Goal: Book appointment/travel/reservation

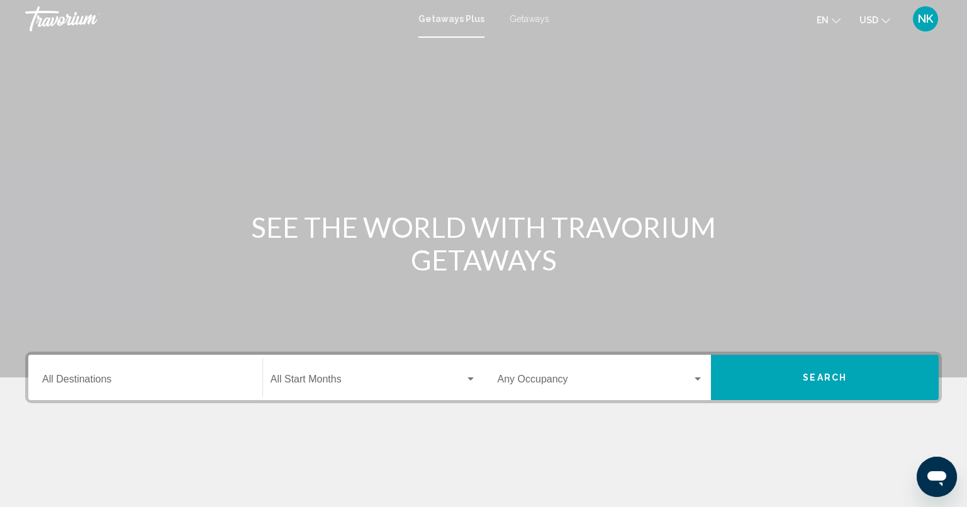
click at [933, 18] on span "NK" at bounding box center [925, 19] width 15 height 13
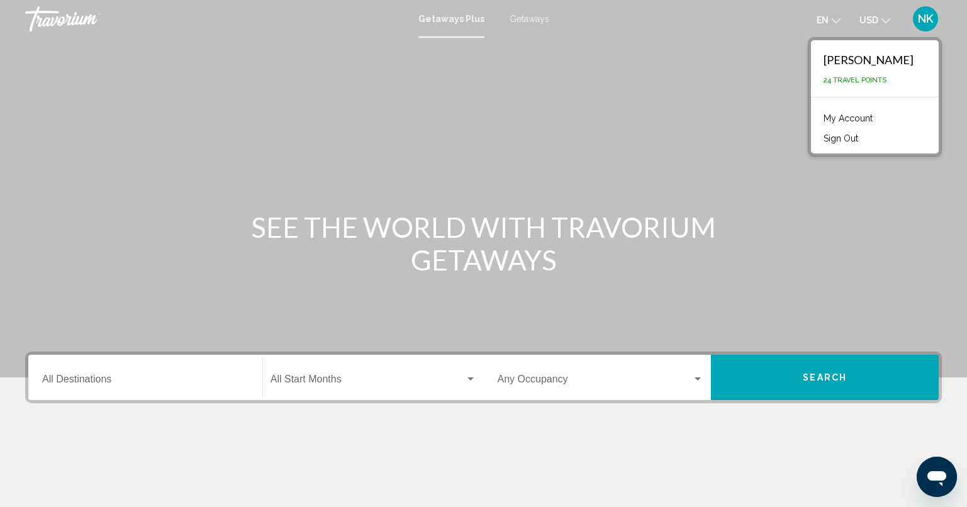
click at [842, 116] on link "My Account" at bounding box center [848, 118] width 62 height 16
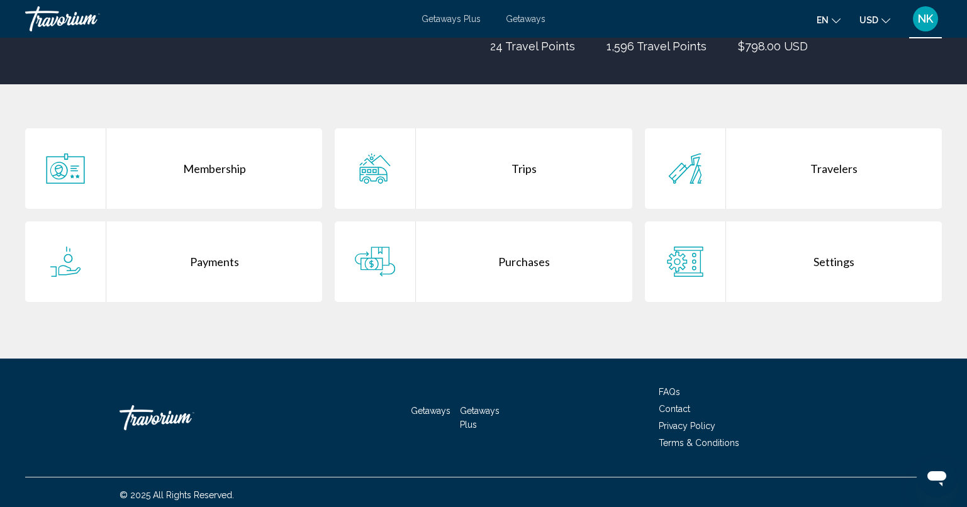
scroll to position [201, 0]
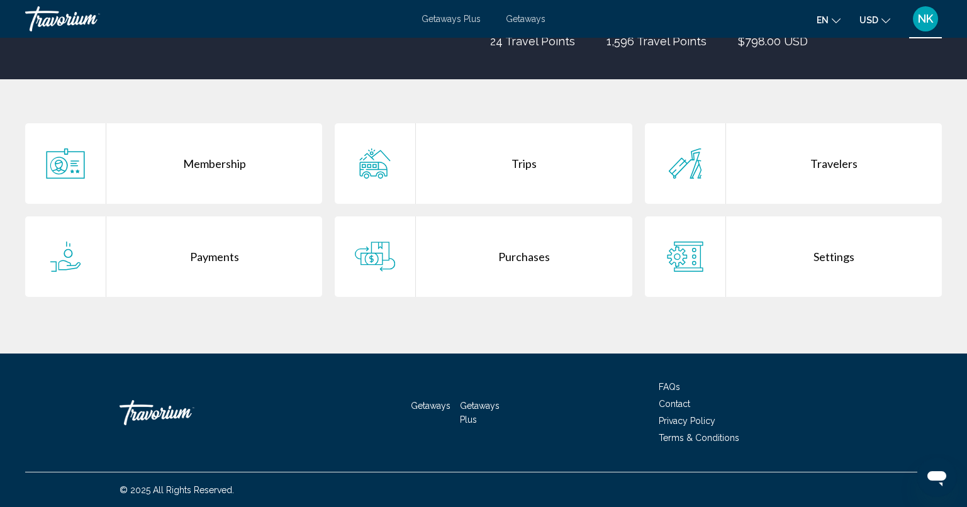
click at [682, 404] on span "Contact" at bounding box center [674, 404] width 31 height 10
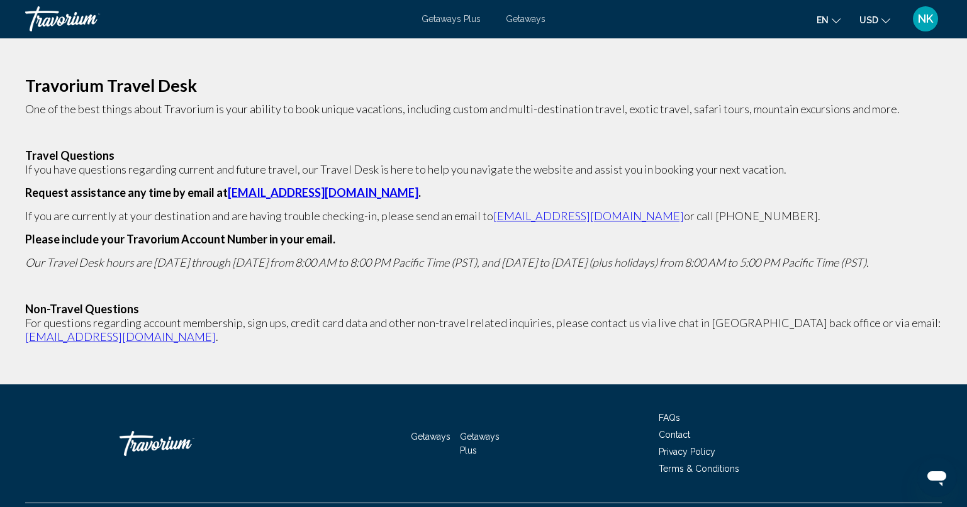
click at [838, 14] on mat-icon "Change language" at bounding box center [836, 18] width 9 height 9
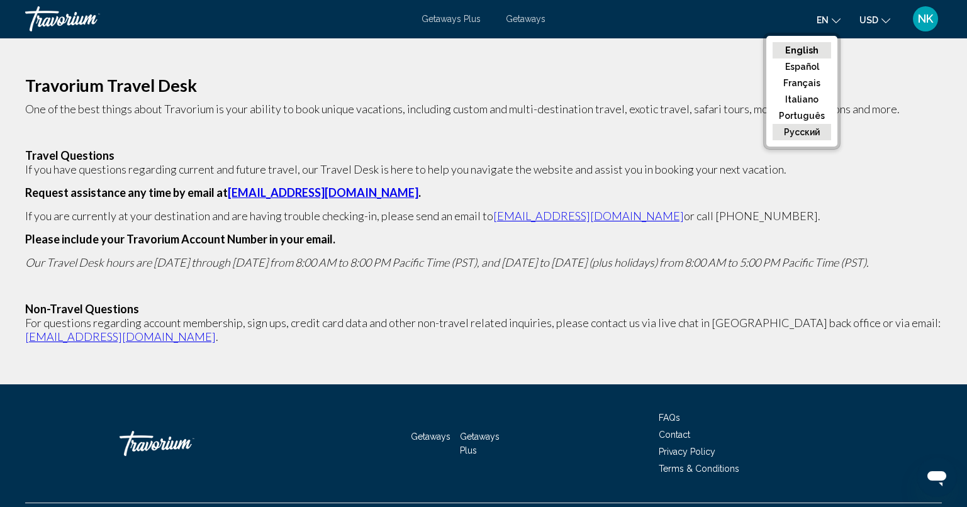
click at [825, 129] on button "русский" at bounding box center [801, 132] width 59 height 16
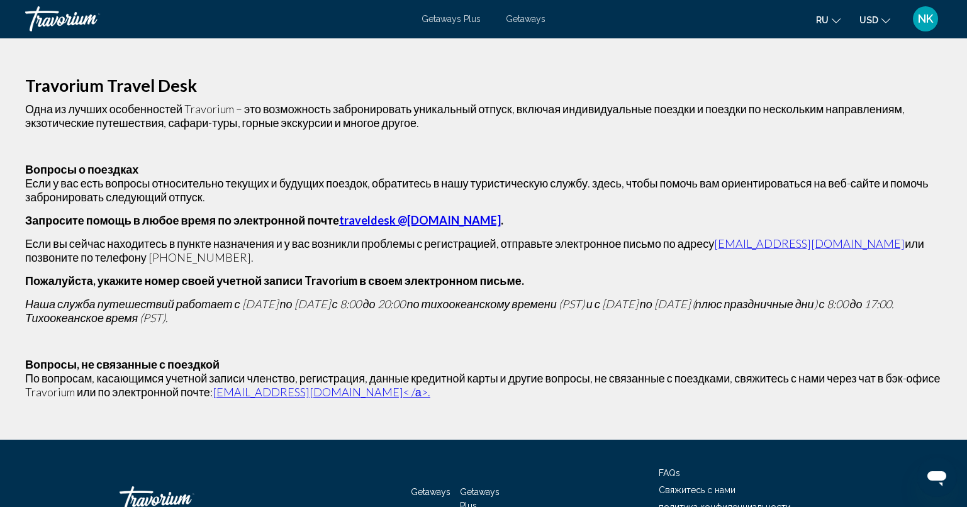
click at [360, 221] on link "traveldesk @travorium.com" at bounding box center [420, 220] width 162 height 14
click at [768, 127] on p "Одна из лучших особенностей Travorium – это возможность забронировать уникальны…" at bounding box center [483, 116] width 917 height 28
click at [367, 218] on link "traveldesk @travorium.com" at bounding box center [420, 220] width 162 height 14
drag, startPoint x: 471, startPoint y: 220, endPoint x: 320, endPoint y: 222, distance: 151.0
click at [320, 222] on p "Запросите помощь в любое время по электронной почте traveldesk @travorium.com ." at bounding box center [483, 220] width 917 height 14
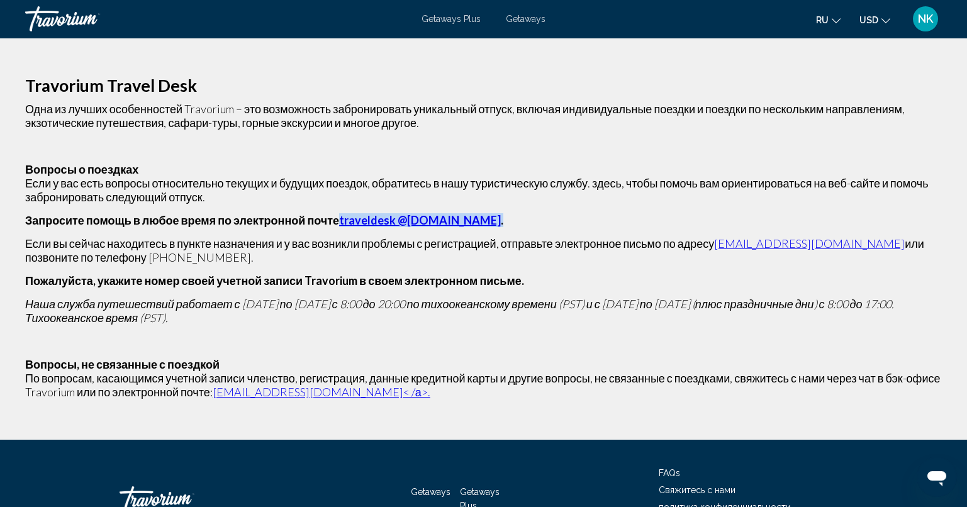
copy strong "traveldesk @travorium.com ."
click at [835, 22] on icon "Change language" at bounding box center [836, 20] width 9 height 9
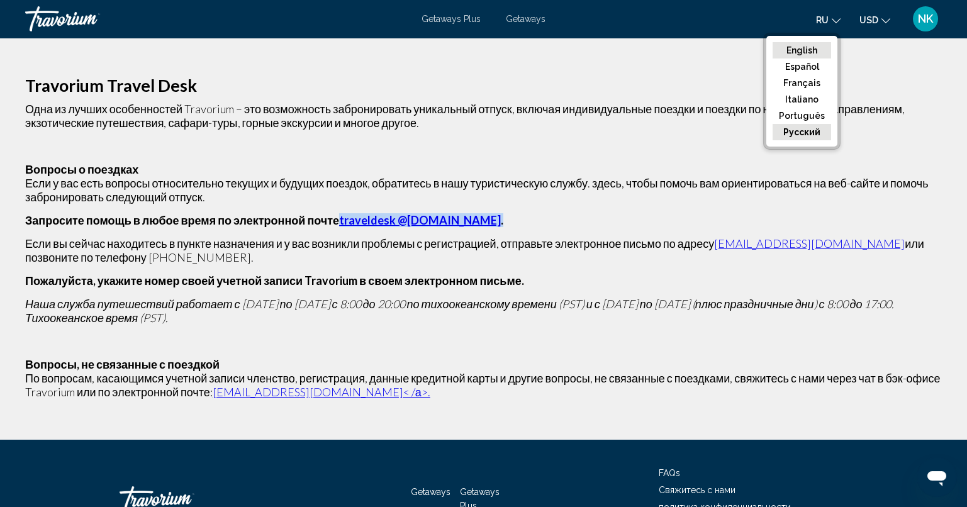
click at [804, 52] on button "English" at bounding box center [801, 50] width 59 height 16
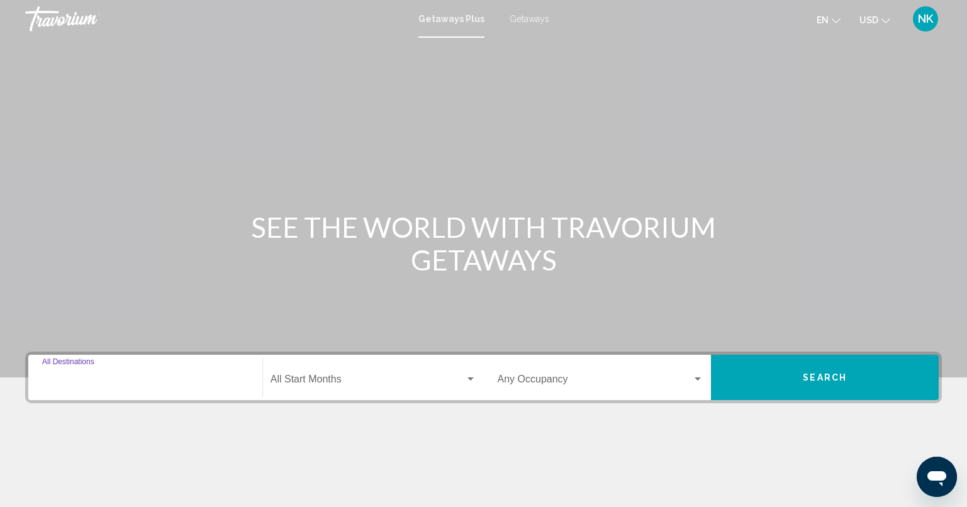
click at [60, 381] on input "Destination All Destinations" at bounding box center [145, 381] width 206 height 11
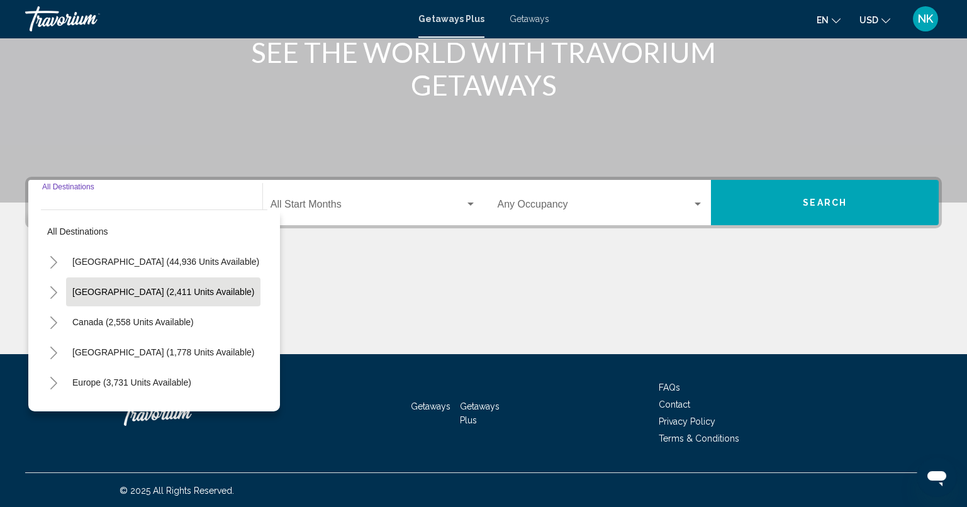
scroll to position [176, 0]
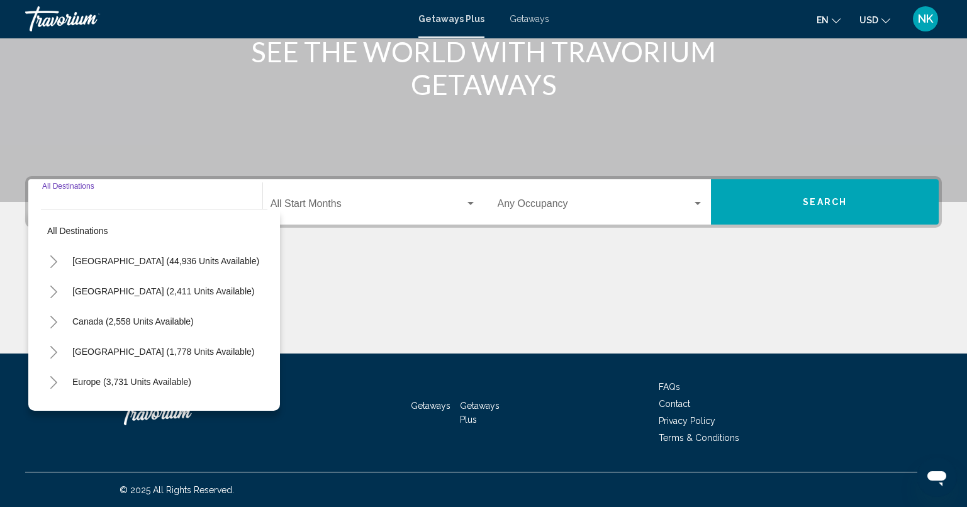
click at [102, 269] on button "[GEOGRAPHIC_DATA] (44,936 units available)" at bounding box center [165, 261] width 199 height 29
type input "**********"
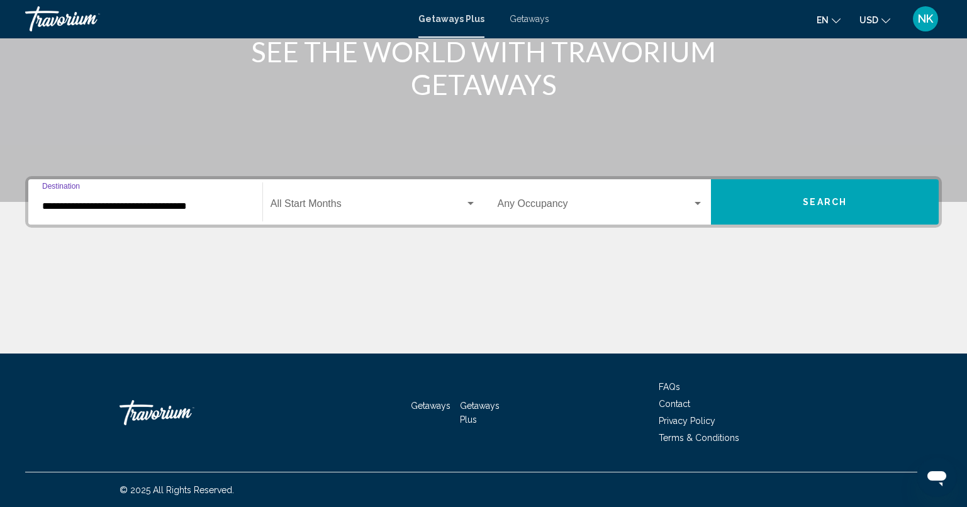
click at [332, 206] on span "Search widget" at bounding box center [367, 206] width 194 height 11
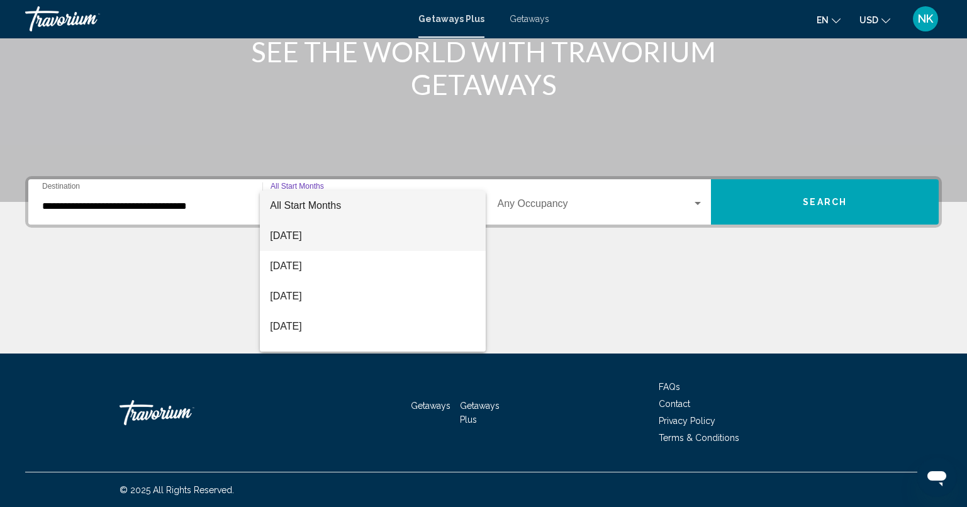
click at [330, 237] on span "[DATE]" at bounding box center [373, 236] width 206 height 30
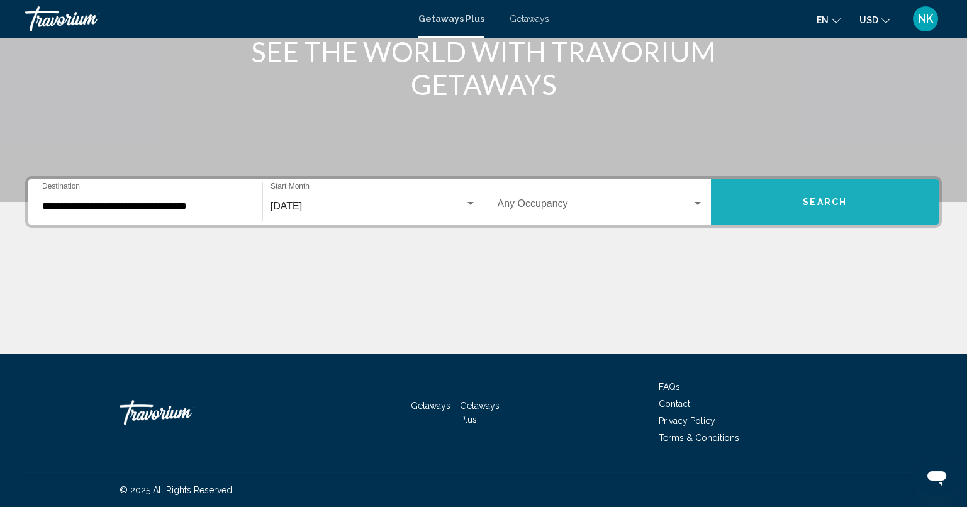
click at [808, 203] on span "Search" at bounding box center [825, 203] width 44 height 10
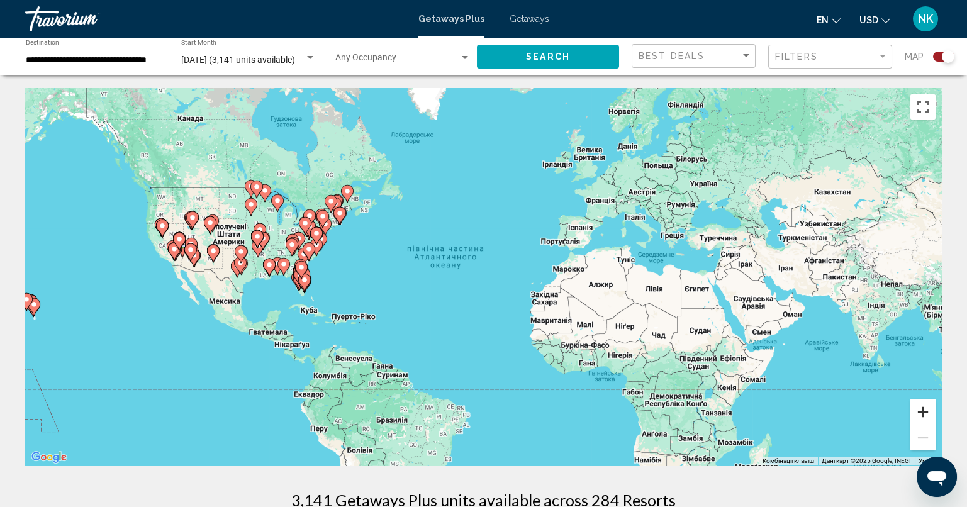
click at [927, 413] on button "Збільшити" at bounding box center [922, 411] width 25 height 25
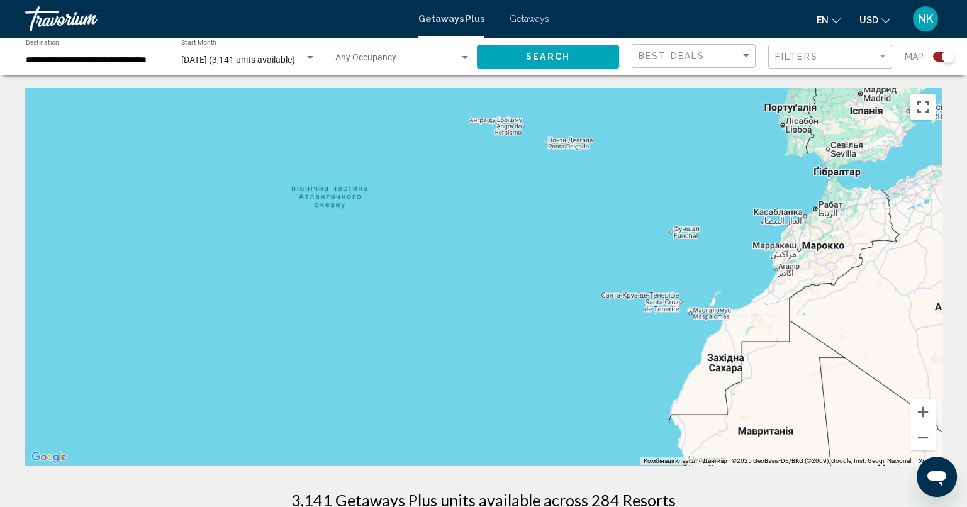
drag, startPoint x: 0, startPoint y: 313, endPoint x: 396, endPoint y: 309, distance: 396.3
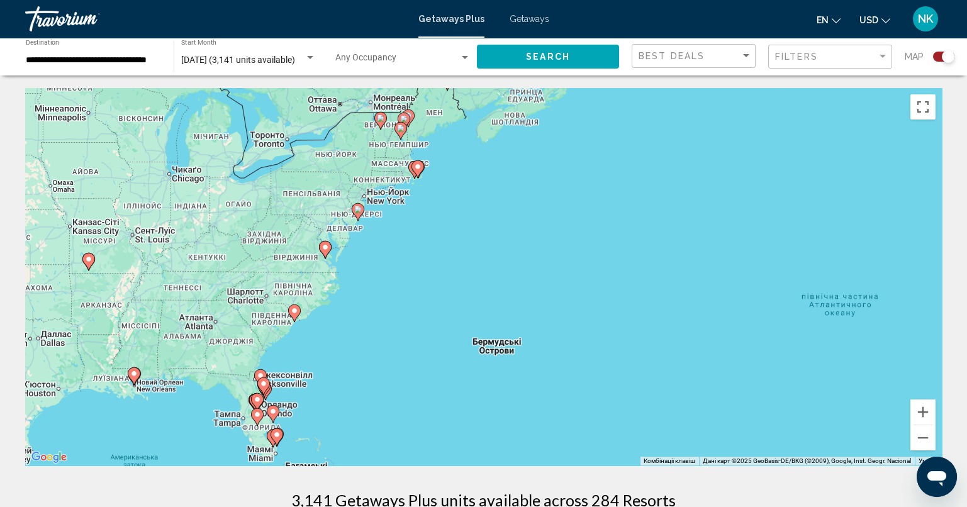
drag, startPoint x: 64, startPoint y: 165, endPoint x: 585, endPoint y: 274, distance: 532.6
click at [585, 274] on div "Увімкніть режим перетягування за допомогою клавіатури, натиснувши Alt + Enter. …" at bounding box center [483, 276] width 917 height 377
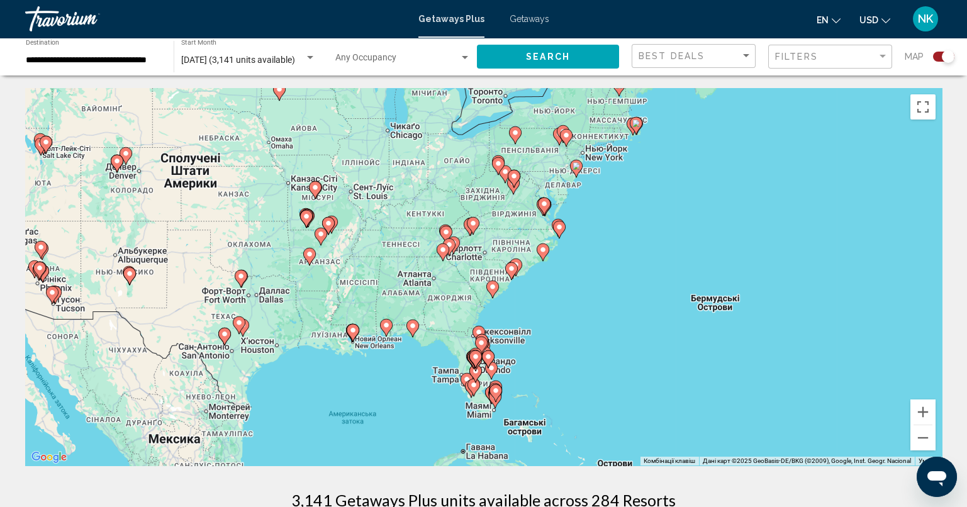
drag, startPoint x: 355, startPoint y: 325, endPoint x: 545, endPoint y: 275, distance: 197.0
click at [545, 275] on div "Увімкніть режим перетягування за допомогою клавіатури, натиснувши Alt + Enter. …" at bounding box center [483, 276] width 917 height 377
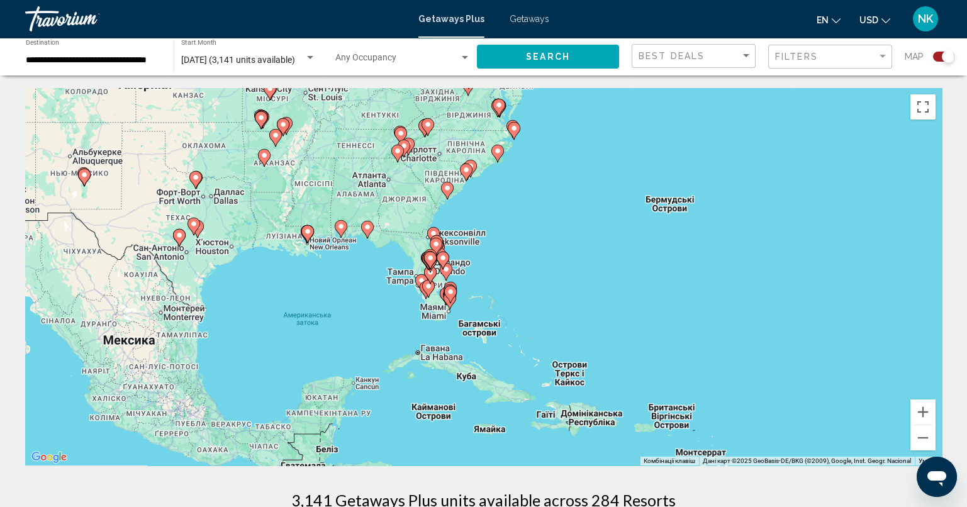
drag, startPoint x: 568, startPoint y: 367, endPoint x: 531, endPoint y: 238, distance: 134.2
click at [528, 238] on div "Увімкніть режим перетягування за допомогою клавіатури, натиснувши Alt + Enter. …" at bounding box center [483, 276] width 917 height 377
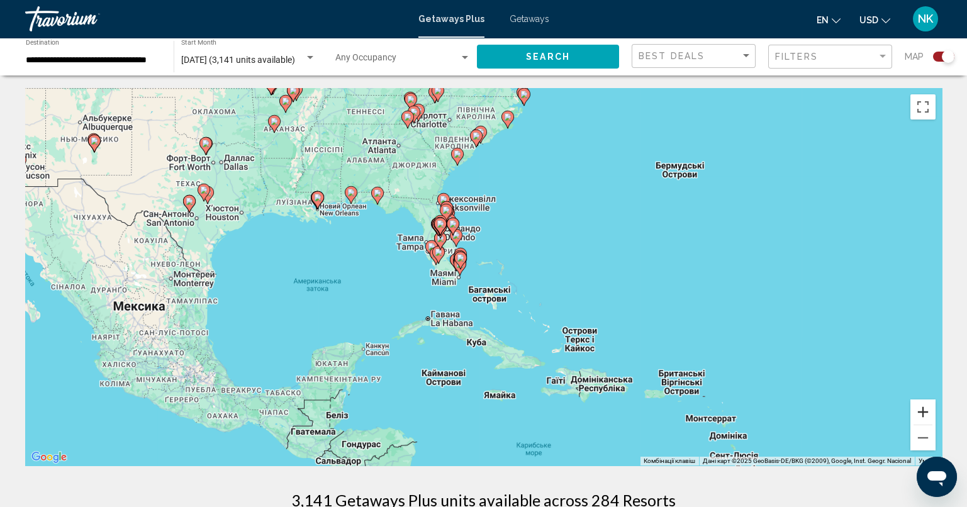
click at [922, 412] on button "Збільшити" at bounding box center [922, 411] width 25 height 25
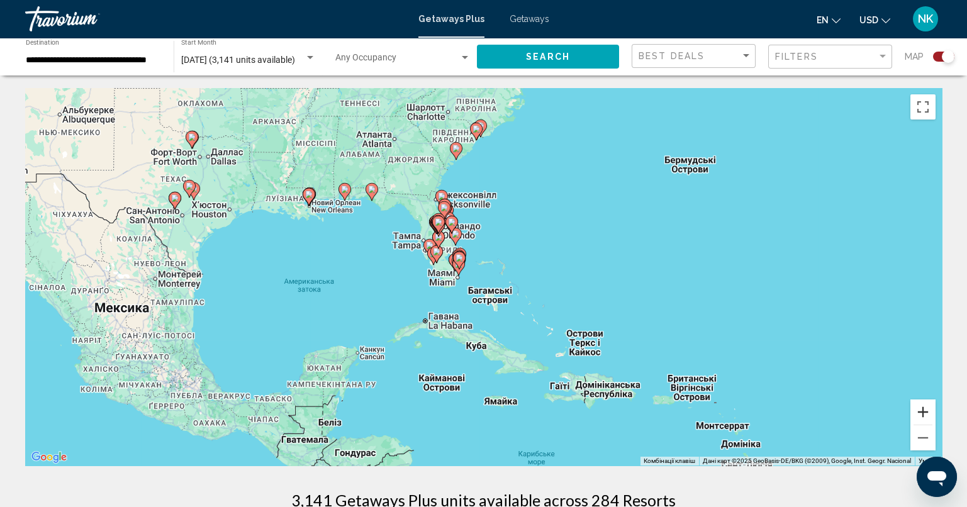
click at [922, 412] on button "Збільшити" at bounding box center [922, 411] width 25 height 25
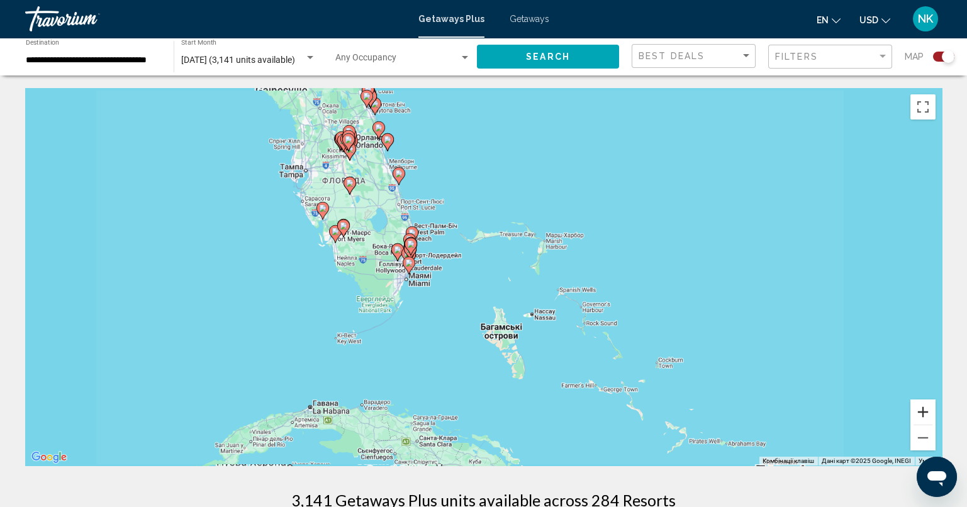
click at [922, 412] on button "Збільшити" at bounding box center [922, 411] width 25 height 25
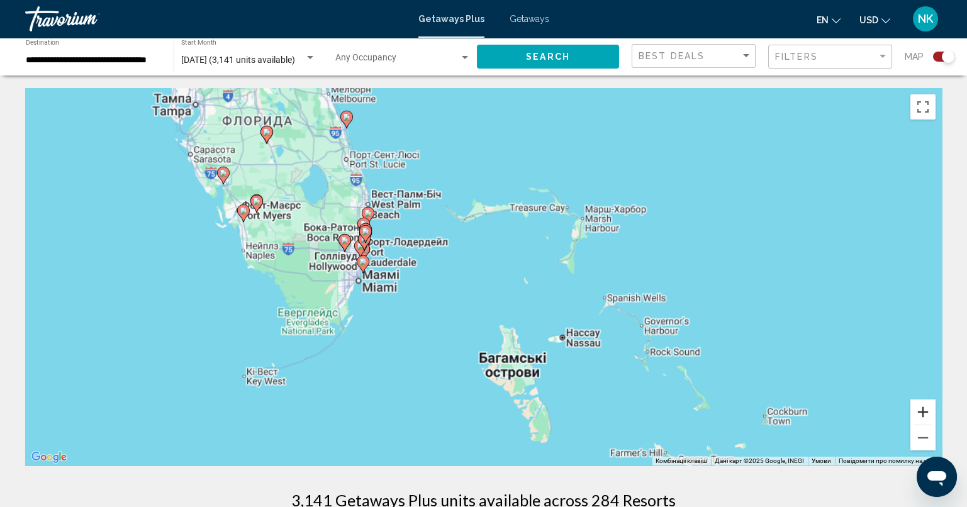
click at [922, 412] on button "Збільшити" at bounding box center [922, 411] width 25 height 25
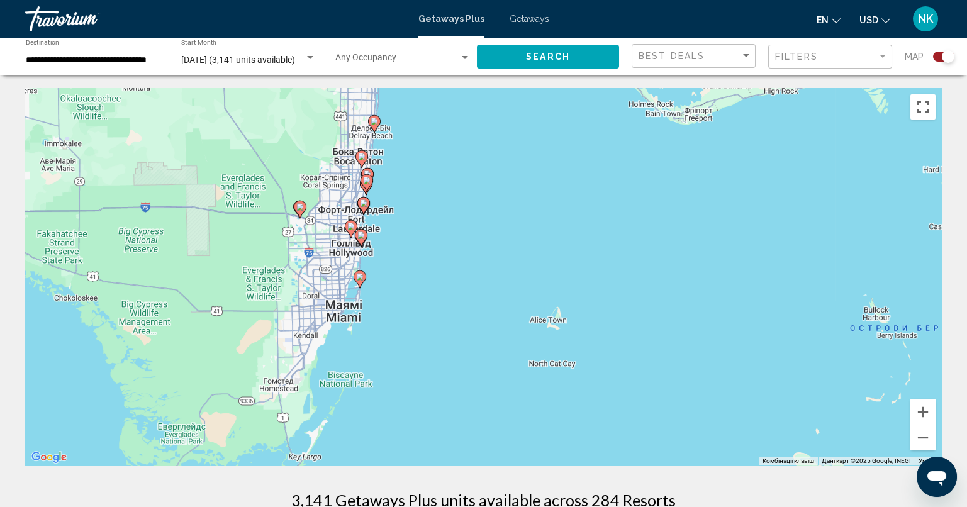
drag, startPoint x: 303, startPoint y: 244, endPoint x: 570, endPoint y: 268, distance: 268.4
click at [581, 269] on div "Увімкніть режим перетягування за допомогою клавіатури, натиснувши Alt + Enter. …" at bounding box center [483, 276] width 917 height 377
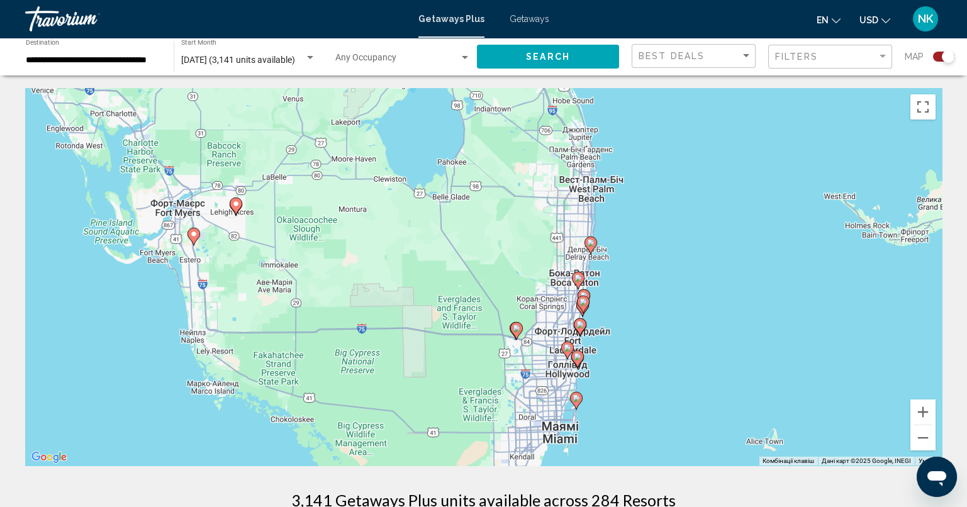
drag, startPoint x: 443, startPoint y: 228, endPoint x: 647, endPoint y: 344, distance: 234.2
click at [645, 345] on div "Увімкніть режим перетягування за допомогою клавіатури, натиснувши Alt + Enter. …" at bounding box center [483, 276] width 917 height 377
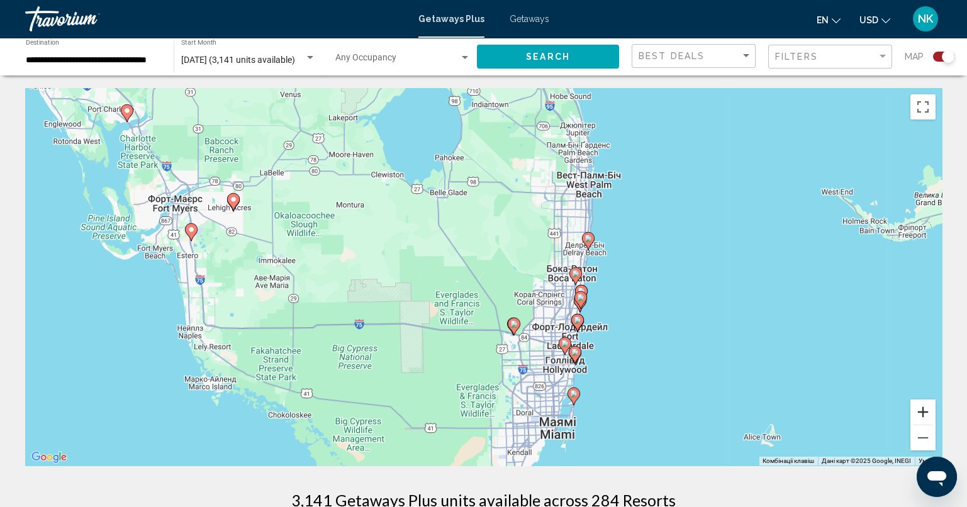
click at [920, 413] on button "Збільшити" at bounding box center [922, 411] width 25 height 25
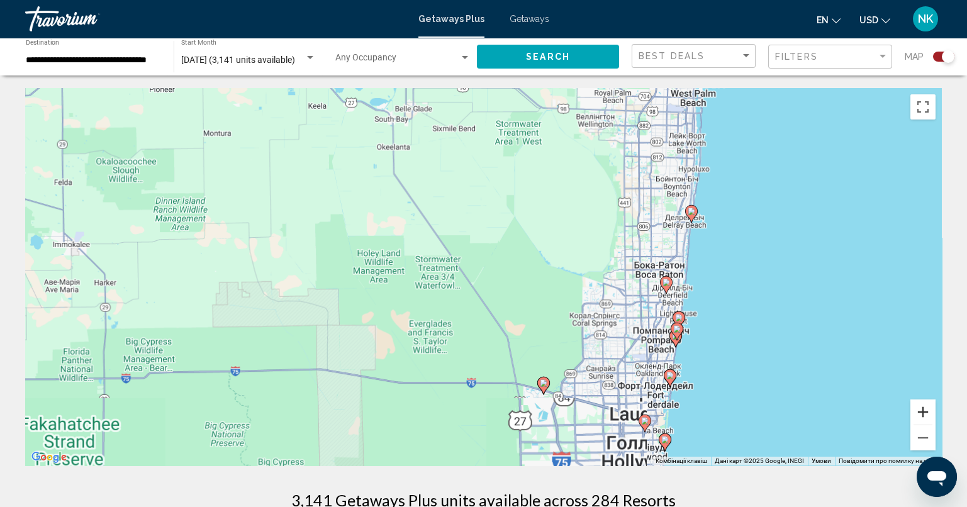
click at [920, 413] on button "Збільшити" at bounding box center [922, 411] width 25 height 25
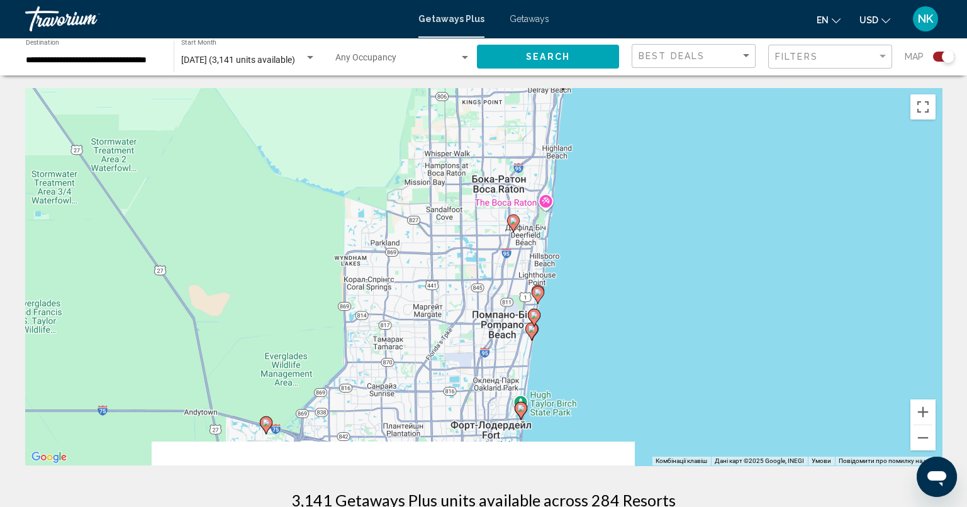
drag, startPoint x: 803, startPoint y: 390, endPoint x: 450, endPoint y: 314, distance: 360.4
click at [462, 311] on div "Увімкніть режим перетягування за допомогою клавіатури, натиснувши Alt + Enter. …" at bounding box center [483, 276] width 917 height 377
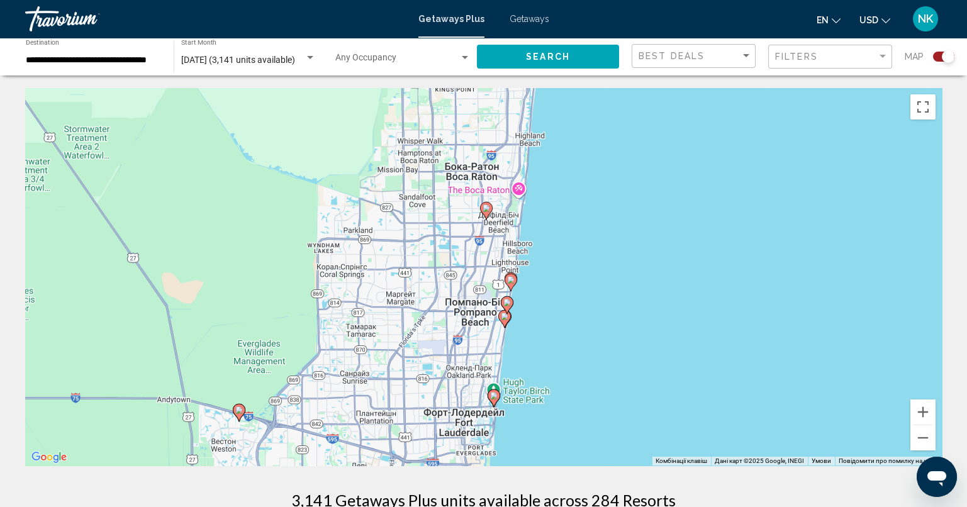
click at [508, 304] on image "Main content" at bounding box center [507, 303] width 8 height 8
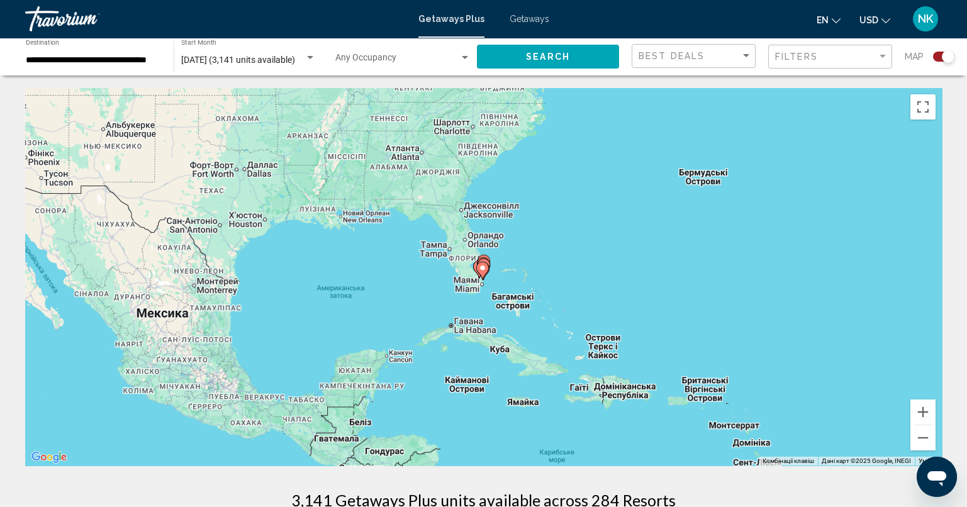
click at [486, 264] on g "Main content" at bounding box center [482, 271] width 13 height 18
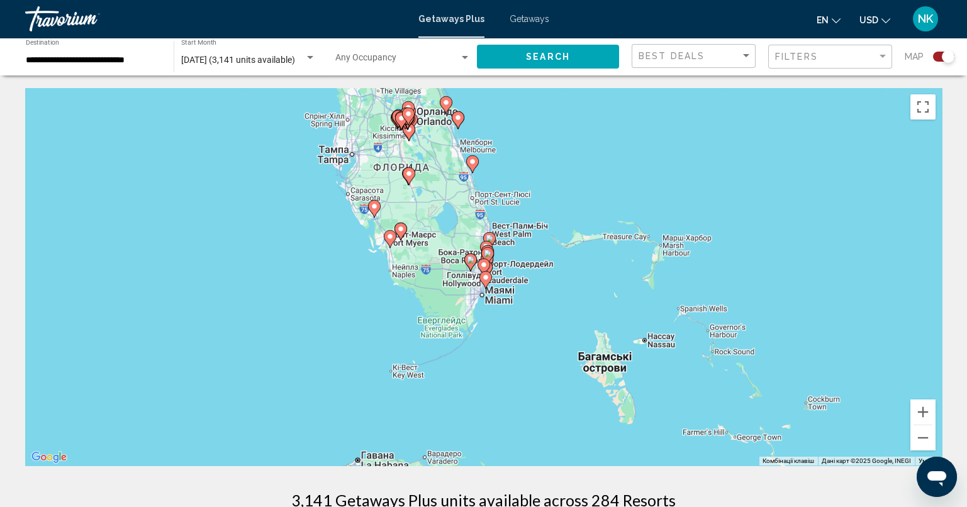
click at [489, 259] on gmp-advanced-marker "Main content" at bounding box center [483, 267] width 13 height 19
type input "**********"
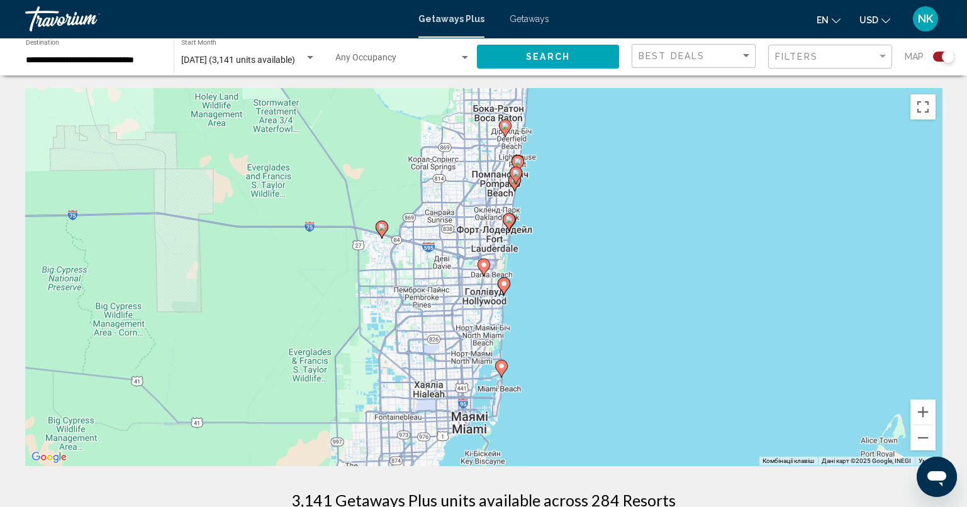
click at [516, 176] on image "Main content" at bounding box center [516, 173] width 8 height 8
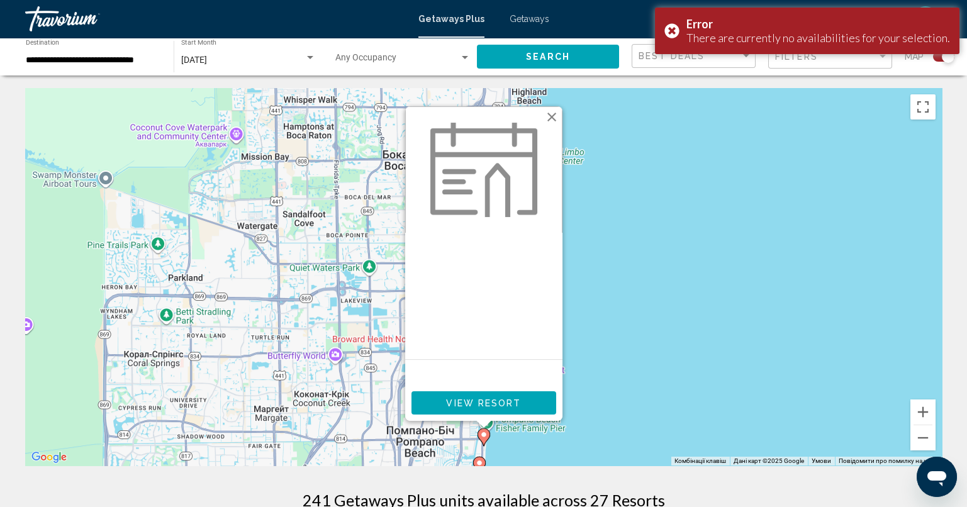
click at [554, 118] on button "Закрити" at bounding box center [551, 117] width 19 height 19
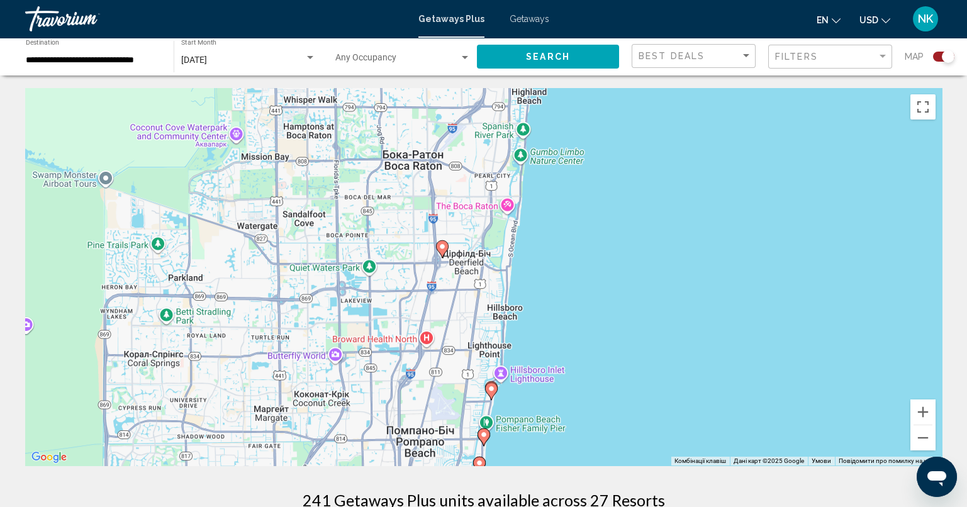
scroll to position [125, 0]
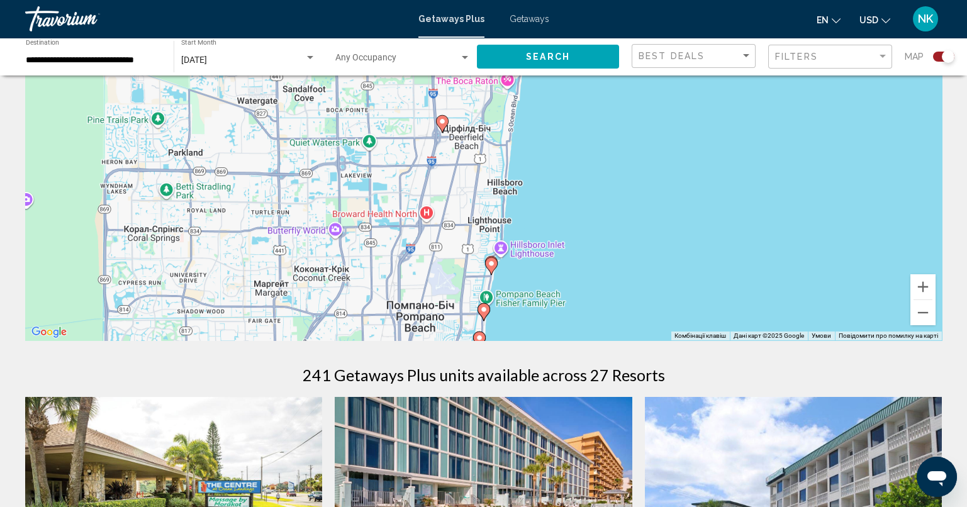
click at [484, 311] on image "Main content" at bounding box center [484, 310] width 8 height 8
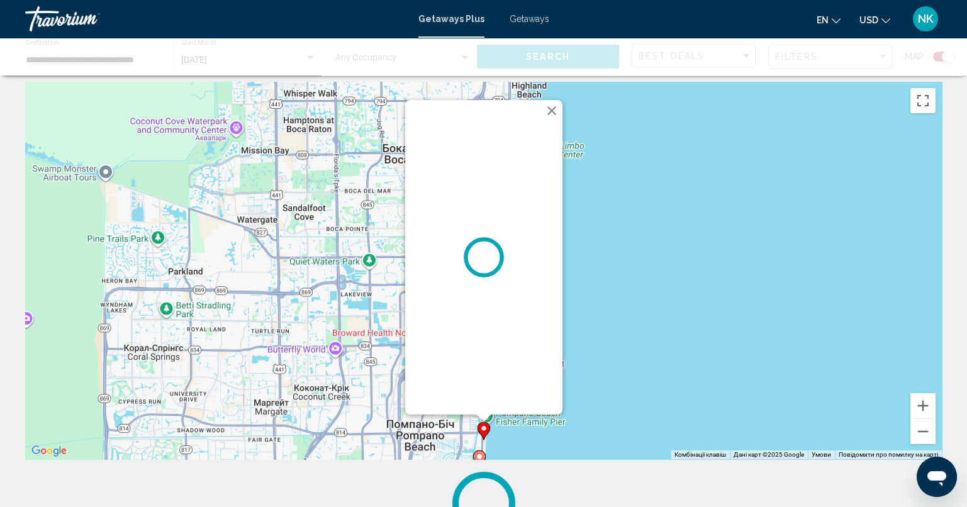
scroll to position [0, 0]
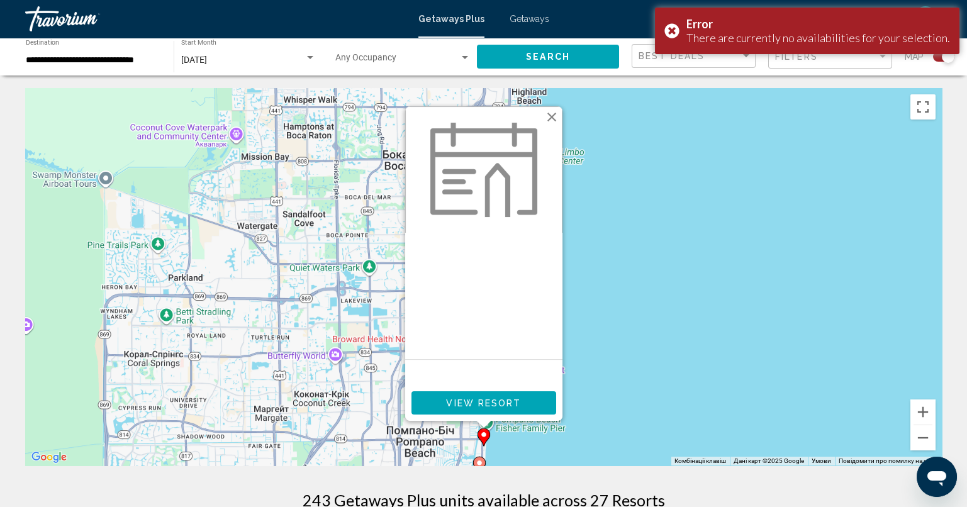
click at [549, 117] on button "Закрити" at bounding box center [551, 117] width 19 height 19
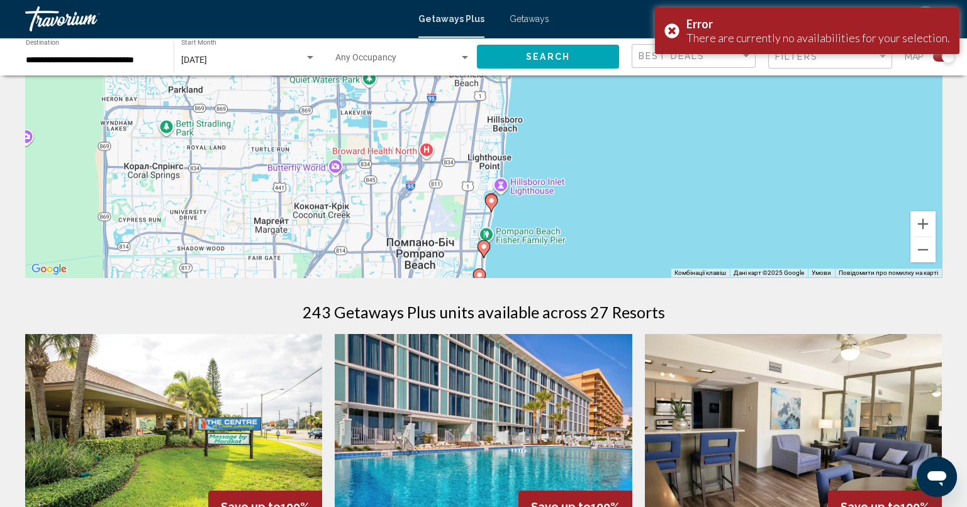
click at [483, 271] on icon "Main content" at bounding box center [478, 277] width 11 height 16
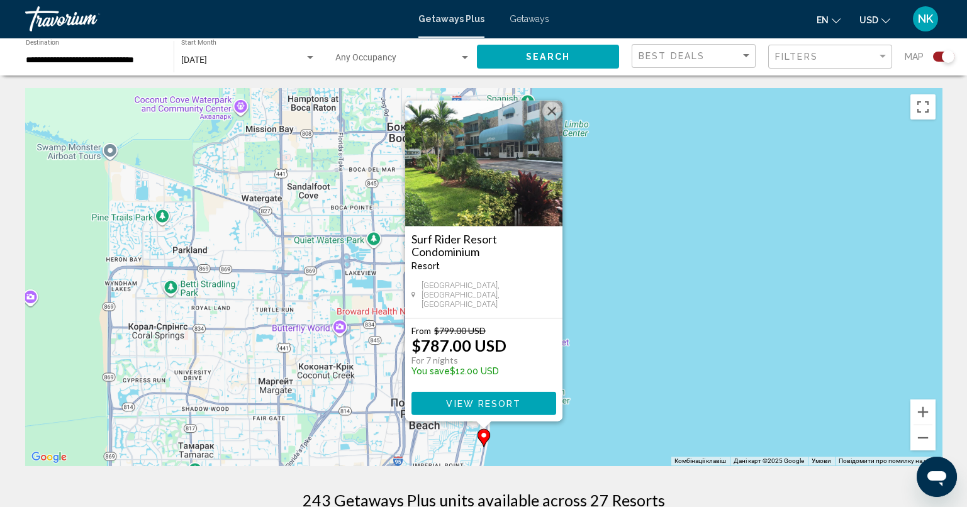
click at [552, 117] on button "Закрити" at bounding box center [551, 111] width 19 height 19
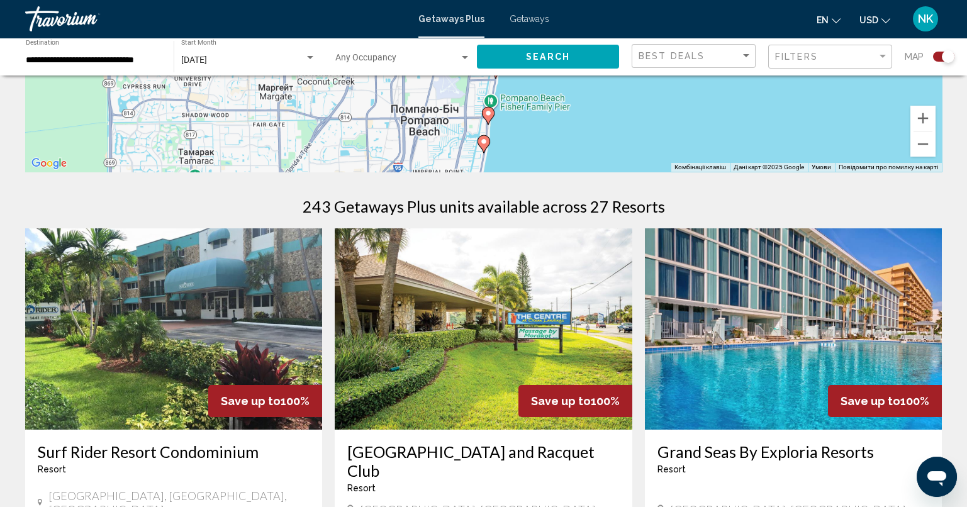
scroll to position [440, 0]
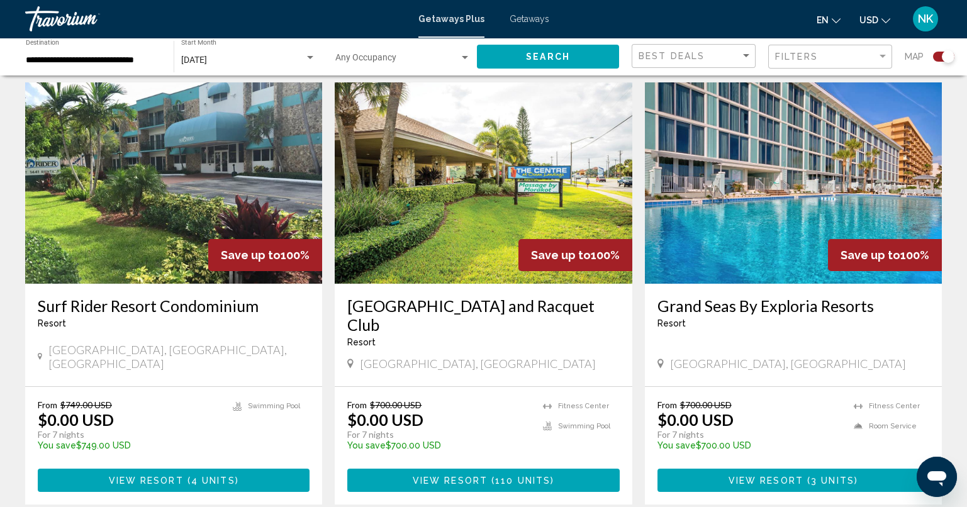
click at [488, 311] on h3 "[GEOGRAPHIC_DATA] and Racquet Club" at bounding box center [483, 315] width 272 height 38
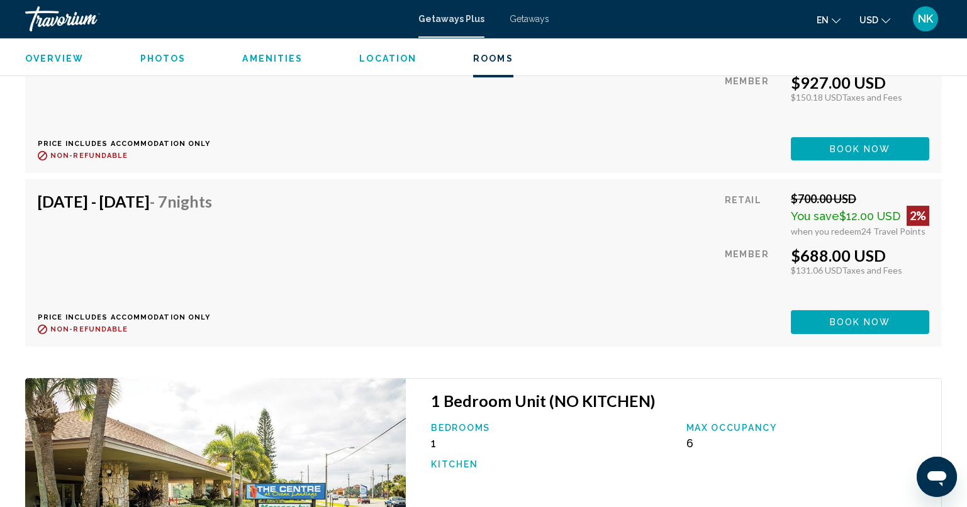
scroll to position [2539, 0]
